Goal: Information Seeking & Learning: Check status

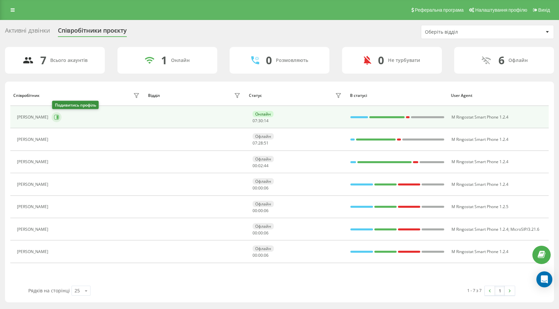
click at [61, 117] on button at bounding box center [57, 117] width 10 height 10
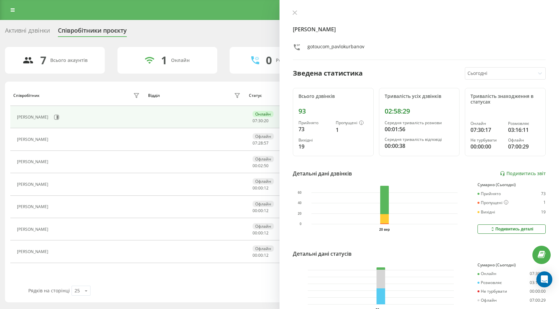
scroll to position [38, 0]
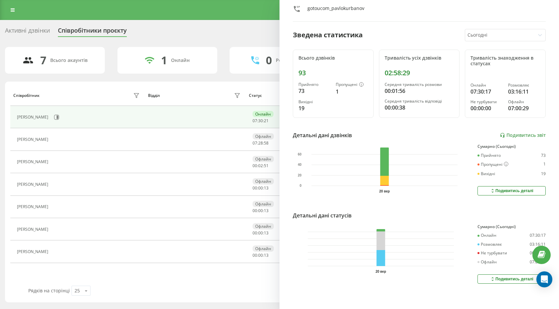
click at [482, 275] on button "Подивитись деталі" at bounding box center [512, 278] width 68 height 9
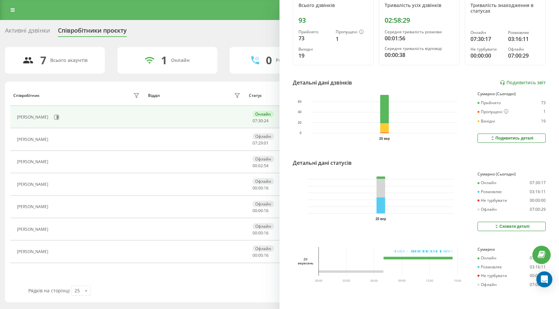
click at [479, 224] on button "Сховати деталі" at bounding box center [512, 226] width 68 height 9
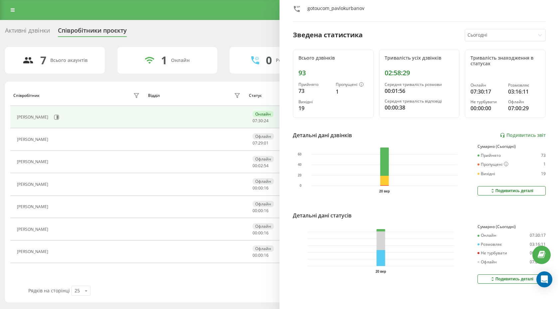
scroll to position [0, 0]
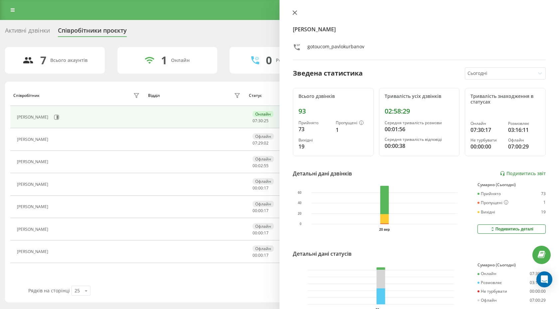
click at [298, 14] on button at bounding box center [294, 13] width 9 height 6
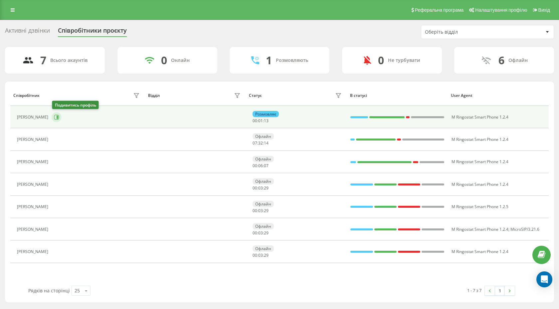
click at [55, 118] on icon at bounding box center [56, 116] width 5 height 5
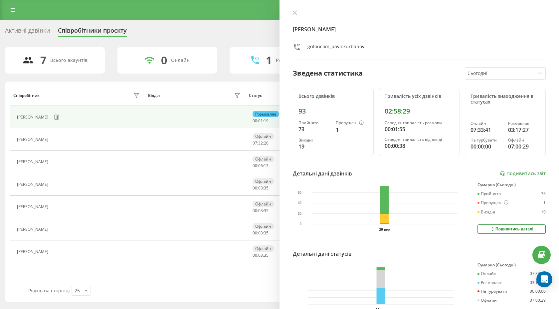
scroll to position [38, 0]
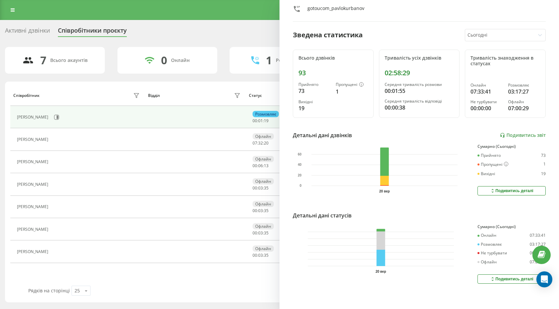
click at [481, 278] on button "Подивитись деталі" at bounding box center [512, 278] width 68 height 9
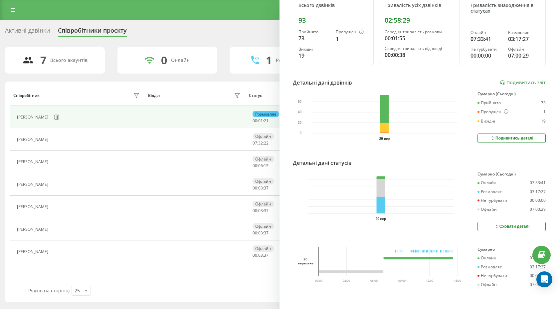
click at [487, 223] on button "Сховати деталі" at bounding box center [512, 226] width 68 height 9
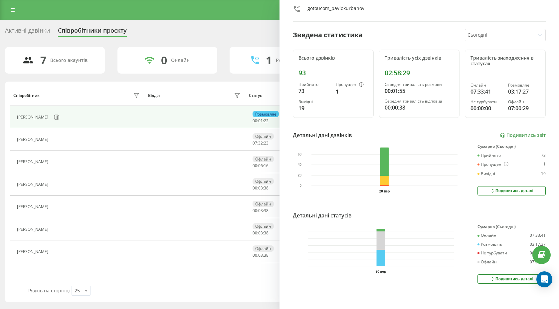
scroll to position [0, 0]
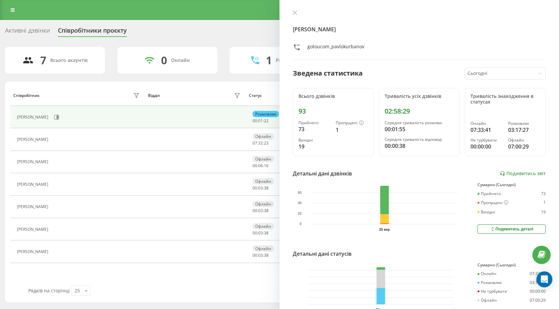
click at [294, 10] on div "Павло Курбанов gotoucom_pavlokurbanov Зведена статистика Сьогодні Всього дзвінк…" at bounding box center [420, 154] width 280 height 309
click at [295, 13] on icon at bounding box center [295, 13] width 4 height 4
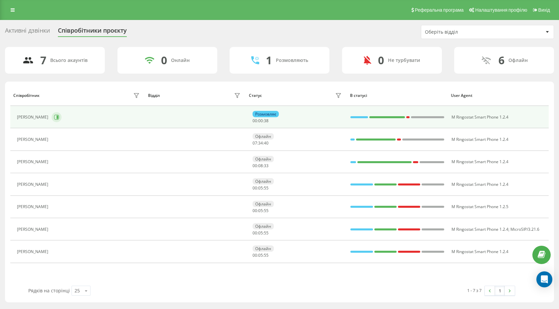
click at [62, 116] on button at bounding box center [57, 117] width 10 height 10
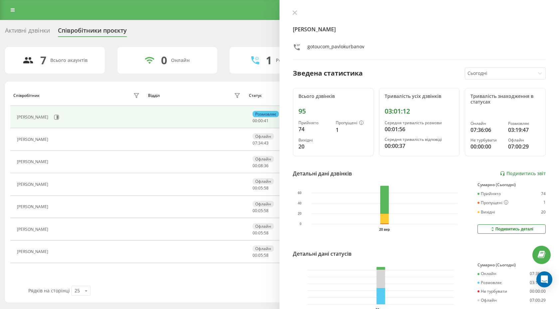
scroll to position [38, 0]
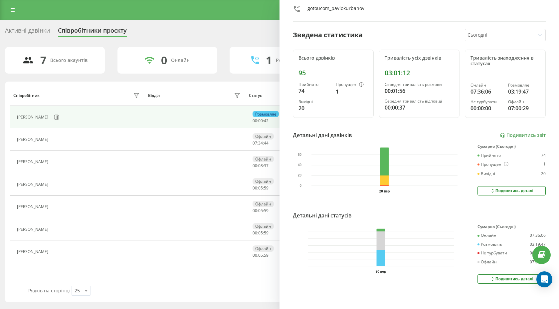
click at [487, 276] on button "Подивитись деталі" at bounding box center [512, 278] width 68 height 9
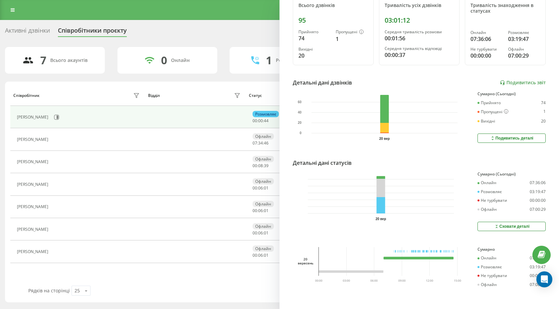
click at [492, 223] on button "Сховати деталі" at bounding box center [512, 226] width 68 height 9
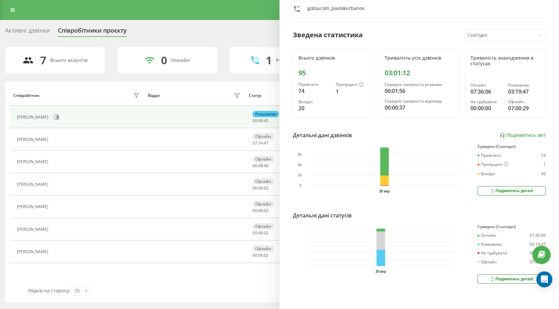
scroll to position [0, 0]
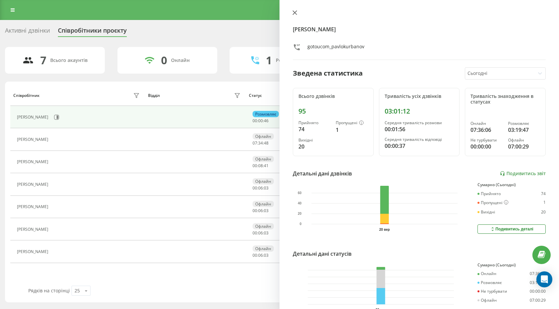
click at [293, 11] on icon at bounding box center [294, 12] width 5 height 5
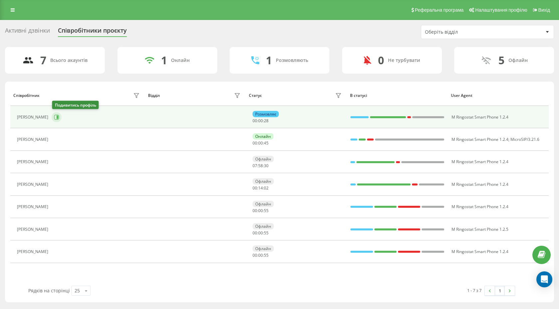
click at [61, 118] on button at bounding box center [57, 117] width 10 height 10
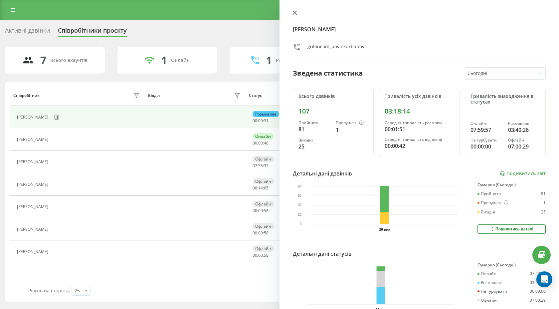
click at [293, 14] on icon at bounding box center [295, 13] width 4 height 4
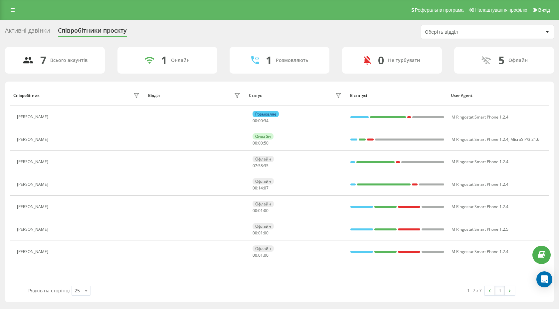
click at [39, 32] on div "Активні дзвінки" at bounding box center [27, 32] width 45 height 10
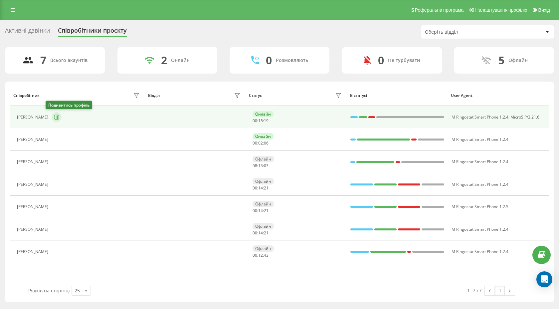
click at [54, 117] on icon at bounding box center [56, 116] width 5 height 5
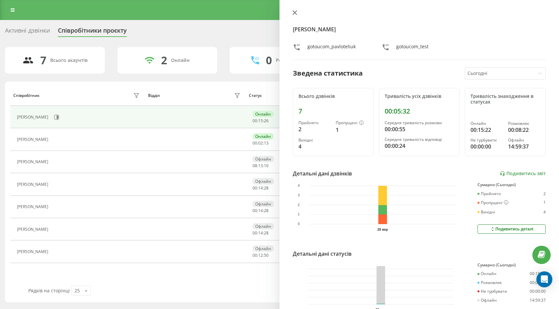
click at [295, 16] on button at bounding box center [294, 13] width 9 height 6
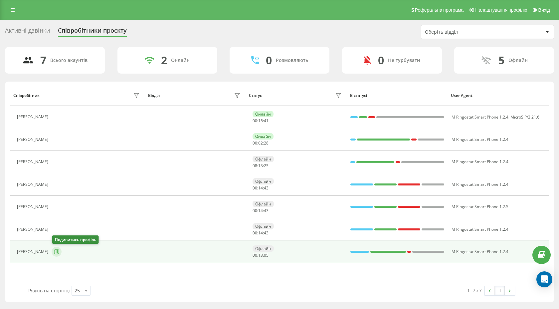
click at [59, 251] on icon at bounding box center [56, 251] width 5 height 5
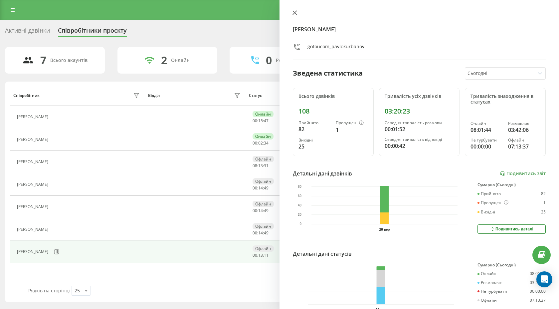
click at [293, 14] on icon at bounding box center [295, 13] width 4 height 4
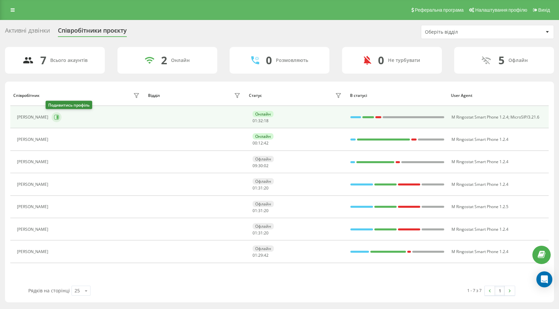
click at [54, 117] on icon at bounding box center [56, 116] width 5 height 5
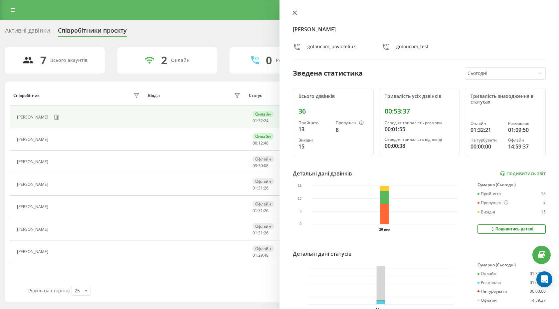
click at [296, 13] on icon at bounding box center [294, 12] width 5 height 5
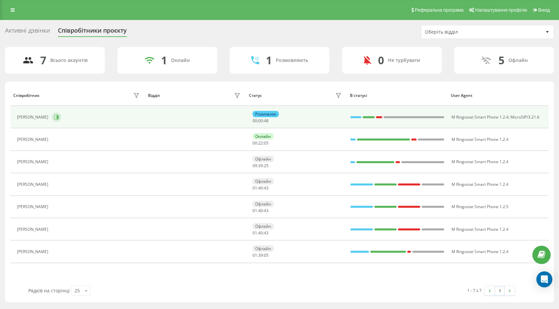
click at [54, 116] on icon at bounding box center [56, 116] width 5 height 5
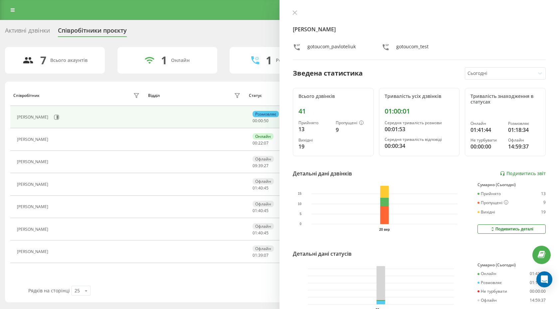
scroll to position [38, 0]
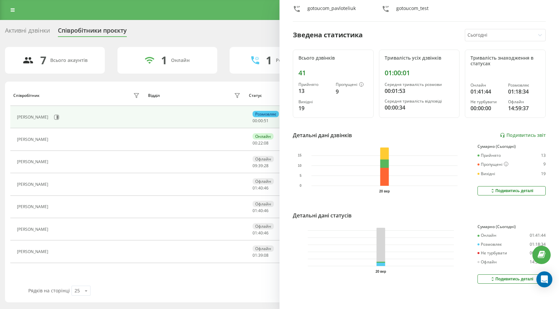
click at [482, 276] on button "Подивитись деталі" at bounding box center [512, 278] width 68 height 9
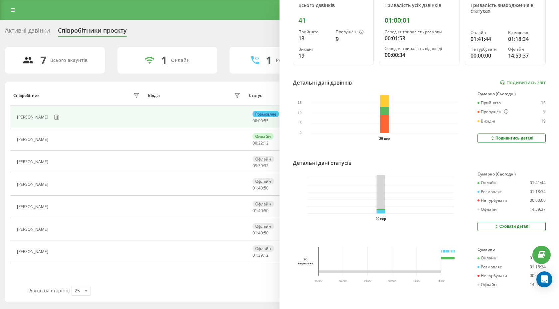
click at [488, 223] on button "Сховати деталі" at bounding box center [512, 226] width 68 height 9
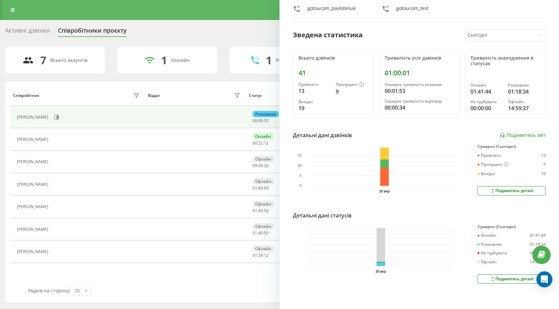
scroll to position [0, 0]
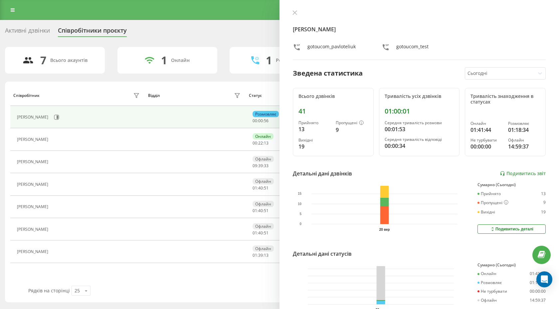
click at [295, 8] on div "Павло Телюк gotoucom_pavloteliuk gotoucom_test Зведена статистика Сьогодні Всьо…" at bounding box center [420, 154] width 280 height 309
click at [295, 9] on div "Павло Телюк gotoucom_pavloteliuk gotoucom_test Зведена статистика Сьогодні Всьо…" at bounding box center [420, 154] width 280 height 309
click at [295, 11] on icon at bounding box center [294, 12] width 5 height 5
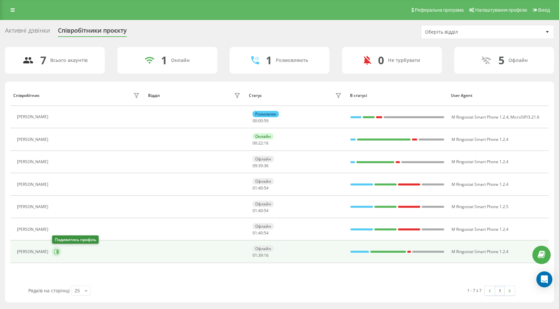
click at [56, 251] on icon at bounding box center [56, 251] width 5 height 5
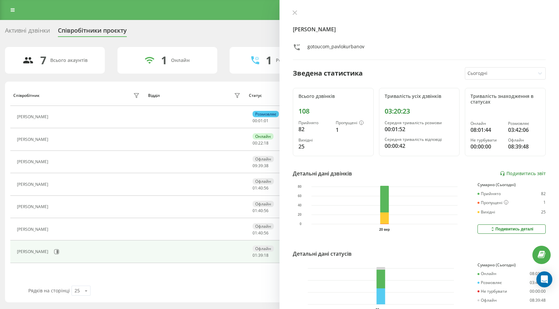
scroll to position [38, 0]
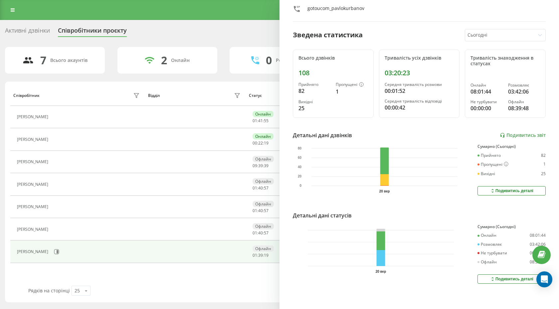
click at [486, 278] on button "Подивитись деталі" at bounding box center [512, 278] width 68 height 9
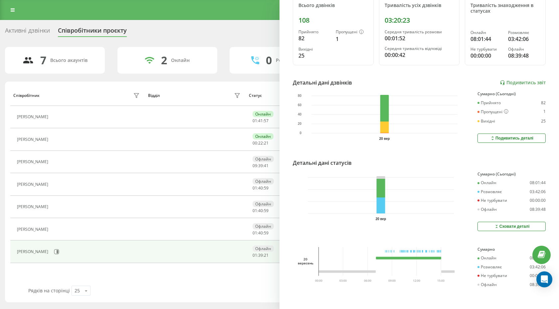
click at [507, 227] on div "Сховати деталі" at bounding box center [512, 226] width 36 height 5
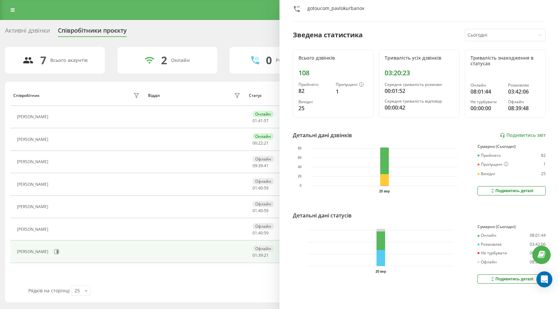
scroll to position [0, 0]
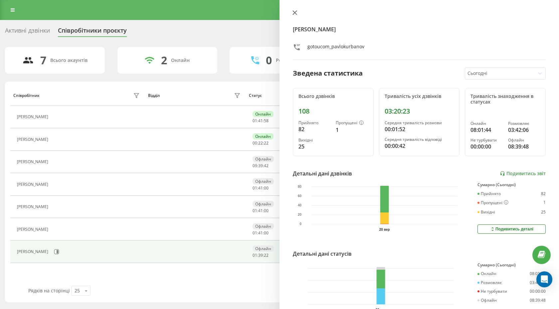
click at [295, 13] on icon at bounding box center [294, 12] width 5 height 5
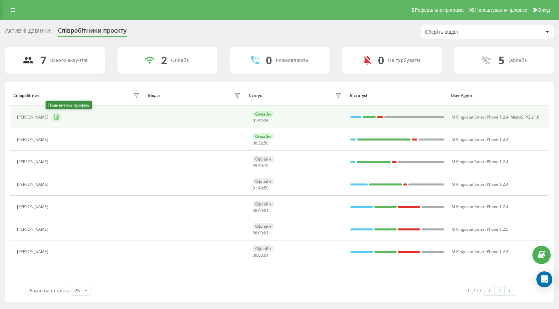
click at [57, 117] on icon at bounding box center [58, 116] width 2 height 3
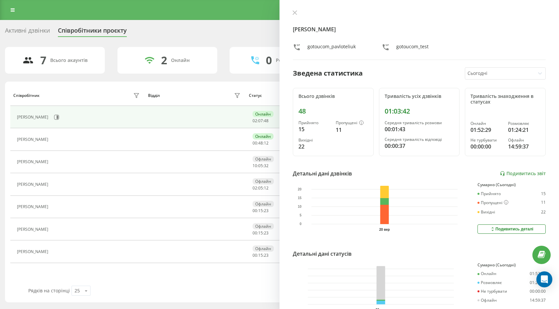
scroll to position [38, 0]
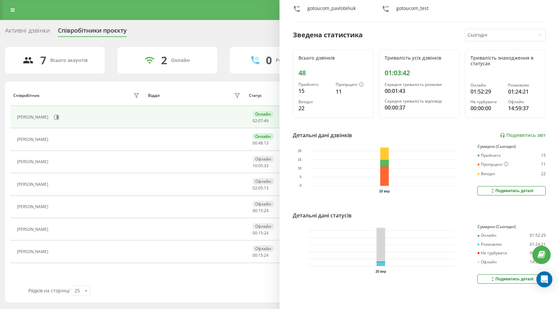
click at [491, 280] on icon at bounding box center [493, 278] width 6 height 5
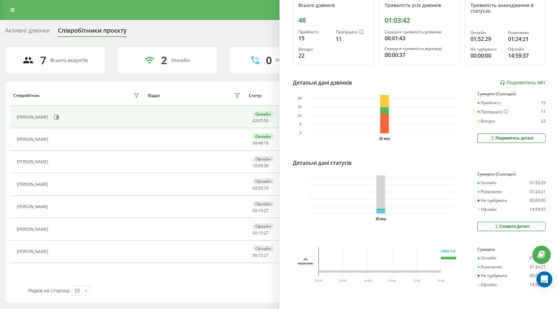
click at [490, 223] on button "Сховати деталі" at bounding box center [512, 226] width 68 height 9
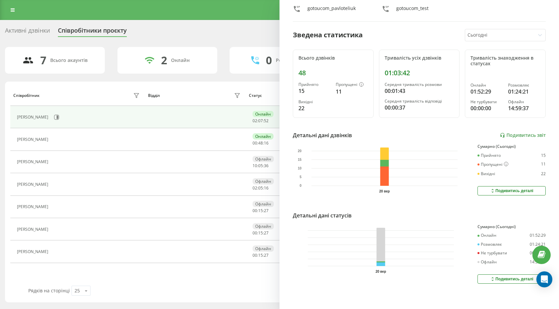
scroll to position [0, 0]
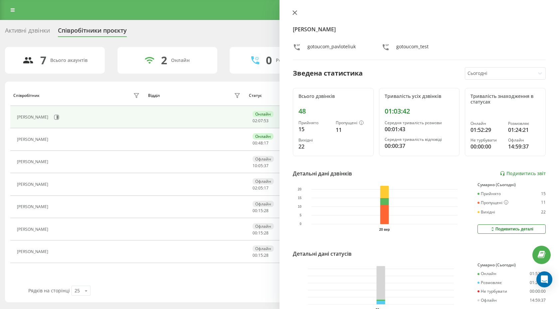
click at [296, 11] on icon at bounding box center [295, 13] width 4 height 4
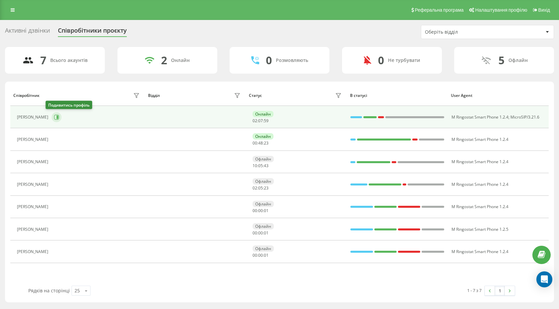
click at [52, 113] on button at bounding box center [57, 117] width 10 height 10
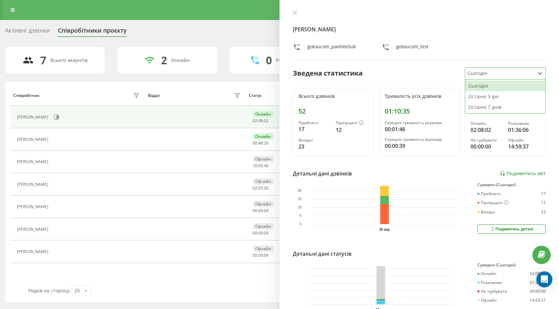
click at [491, 74] on div at bounding box center [500, 74] width 65 height 8
click at [479, 105] on div "Останні 7 днів" at bounding box center [505, 107] width 80 height 11
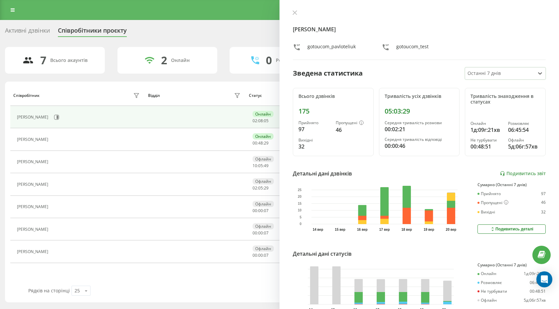
scroll to position [38, 0]
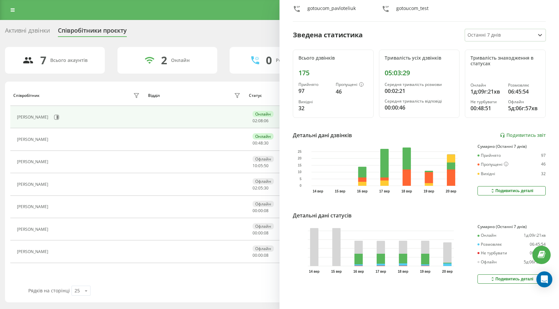
click at [480, 278] on button "Подивитись деталі" at bounding box center [512, 278] width 68 height 9
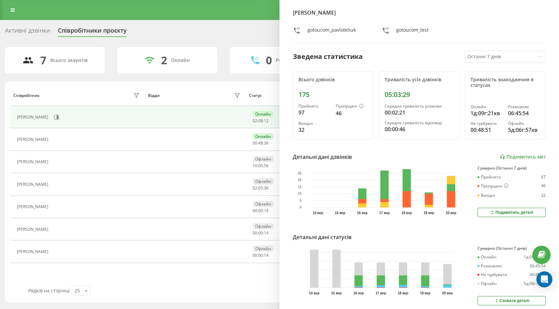
scroll to position [0, 0]
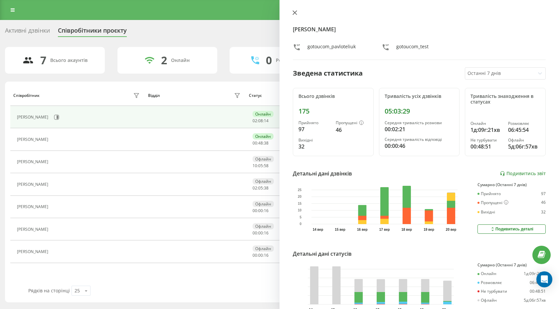
click at [295, 12] on icon at bounding box center [295, 13] width 4 height 4
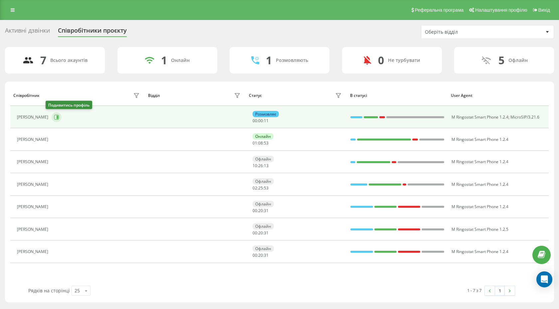
click at [57, 117] on icon at bounding box center [58, 116] width 2 height 3
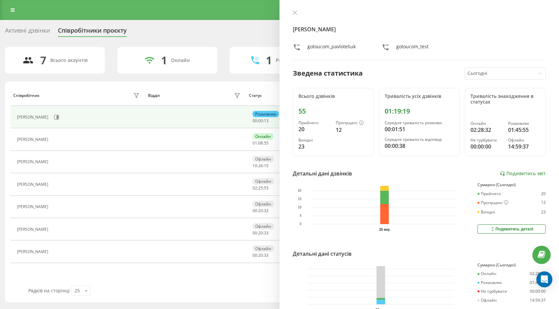
scroll to position [38, 0]
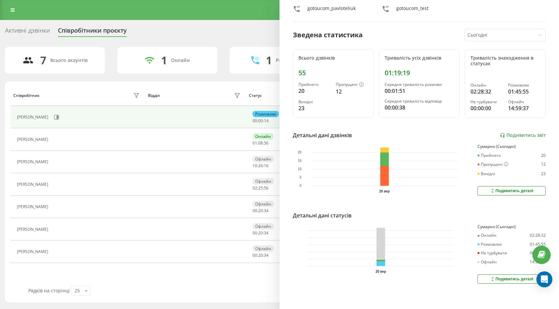
click at [489, 277] on button "Подивитись деталі" at bounding box center [512, 278] width 68 height 9
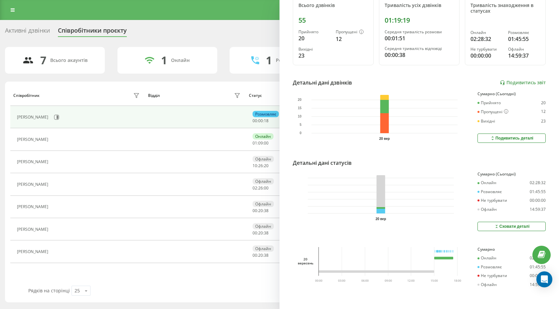
click at [480, 225] on button "Сховати деталі" at bounding box center [512, 226] width 68 height 9
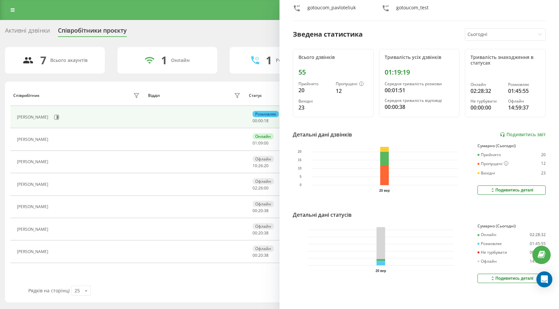
scroll to position [38, 0]
